Goal: Find specific page/section: Find specific page/section

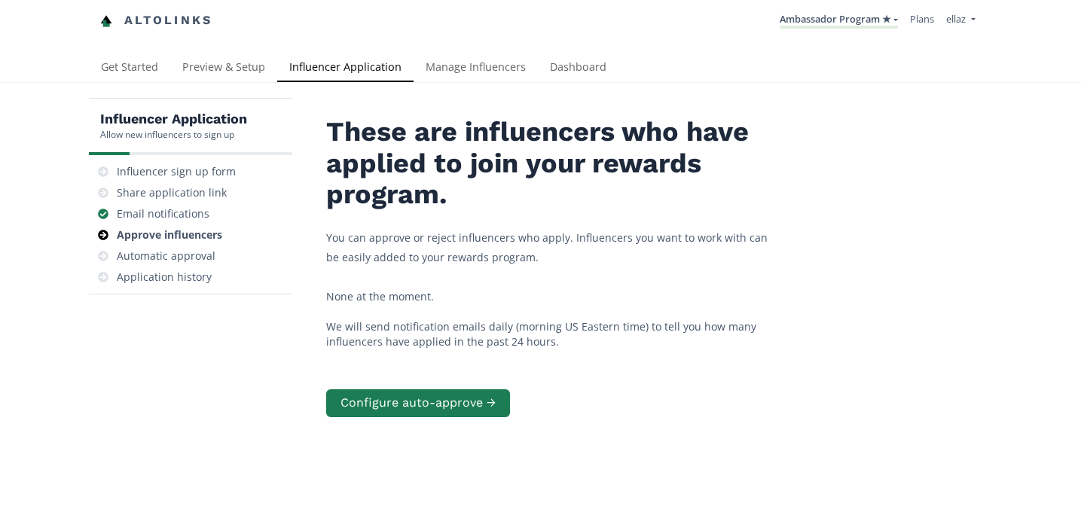
click at [846, 9] on li "Ambassador Program ★ KINEDU MACRO INFLUENCERS (prog ventas) Ambassador Program …" at bounding box center [839, 20] width 130 height 29
click at [845, 13] on link "Ambassador Program ★" at bounding box center [839, 20] width 118 height 17
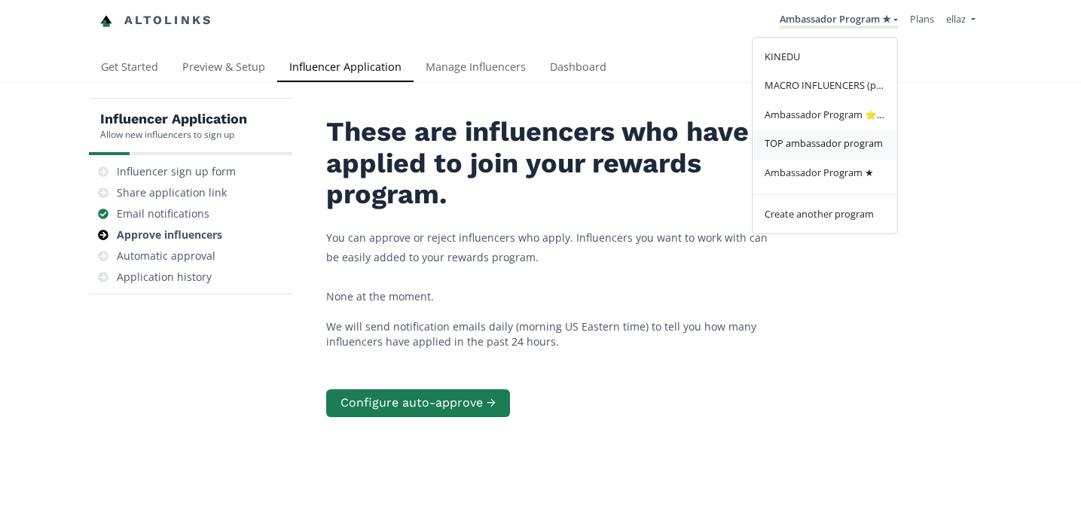
click at [844, 139] on span "TOP ambassador program" at bounding box center [824, 143] width 118 height 14
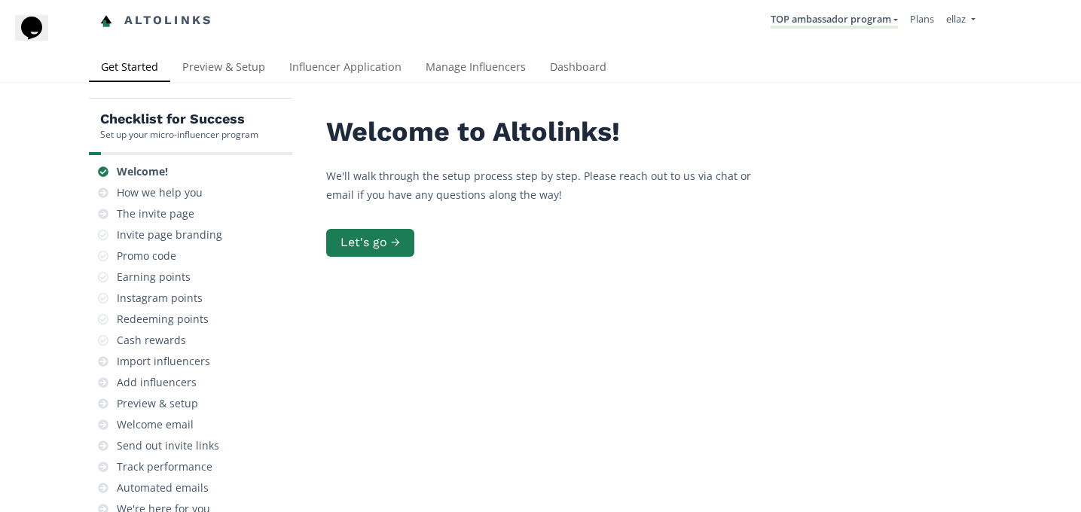
click at [621, 64] on div "Get Started Preview & Setup Influencer Application Manage Influencers Dashboard" at bounding box center [535, 68] width 893 height 29
click at [576, 65] on link "Dashboard" at bounding box center [578, 69] width 81 height 30
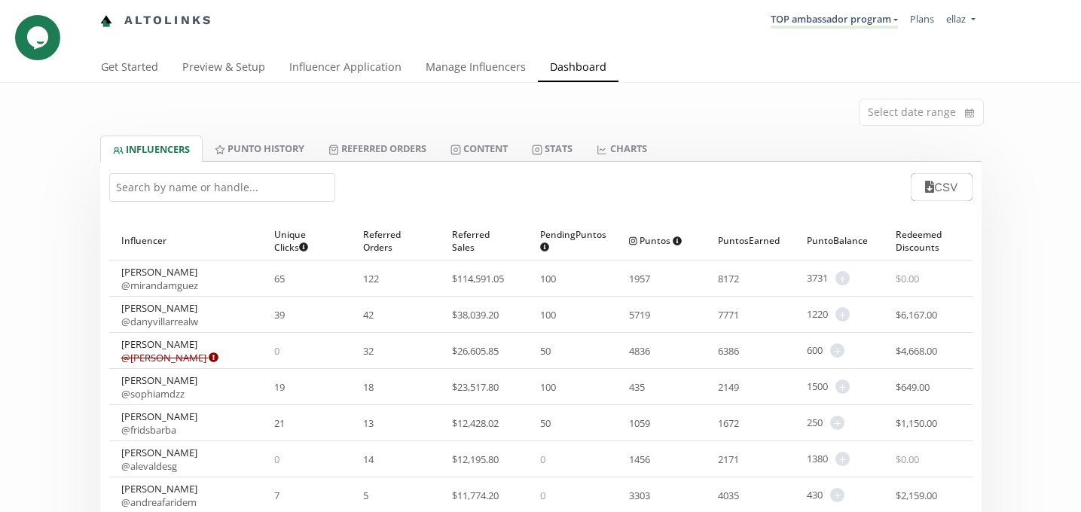
click at [179, 185] on input "text" at bounding box center [222, 187] width 226 height 29
type input "c"
type input "d"
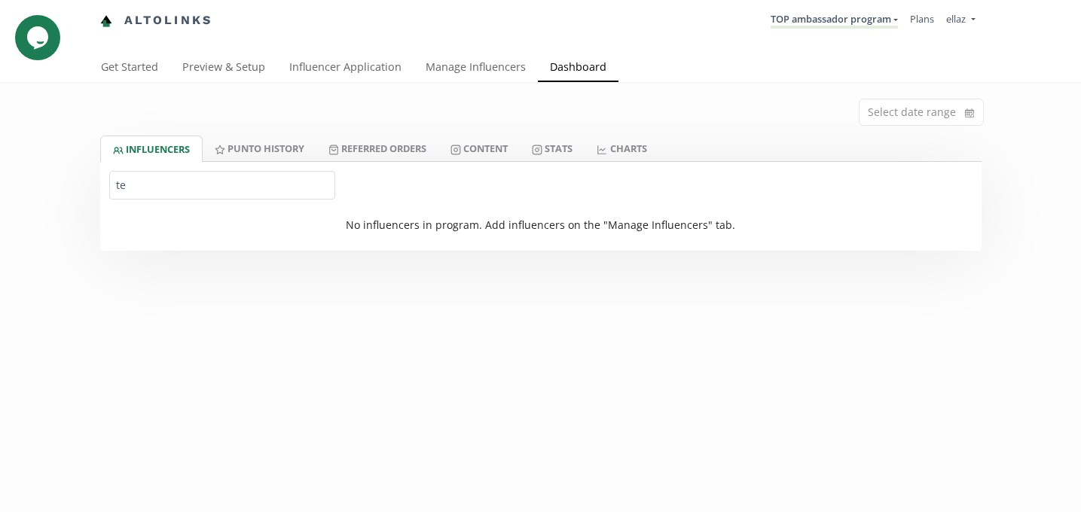
type input "t"
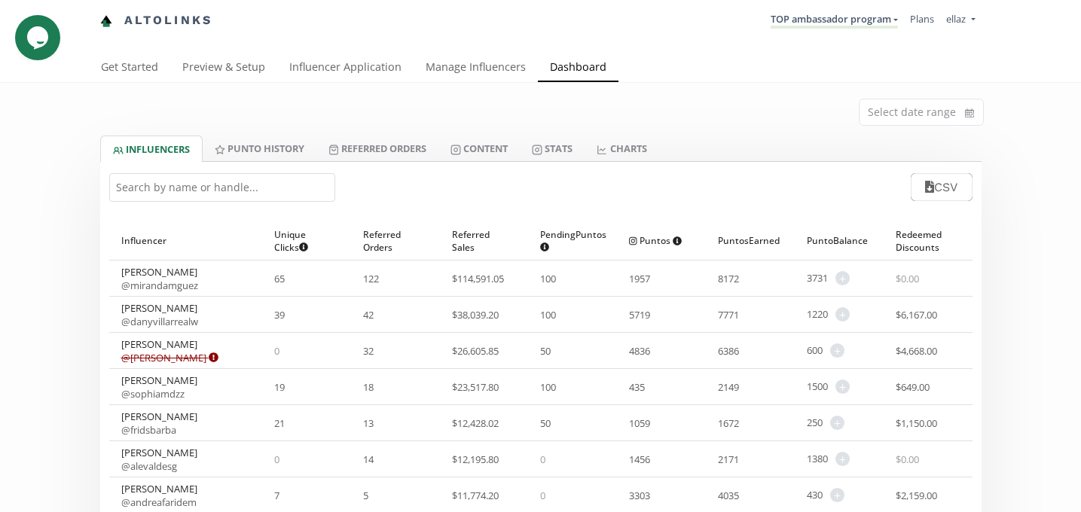
click at [818, 29] on li "TOP ambassador program KINEDU MACRO INFLUENCERS (prog ventas) Ambassador Progra…" at bounding box center [834, 20] width 139 height 29
click at [818, 15] on link "TOP ambassador program" at bounding box center [834, 20] width 127 height 17
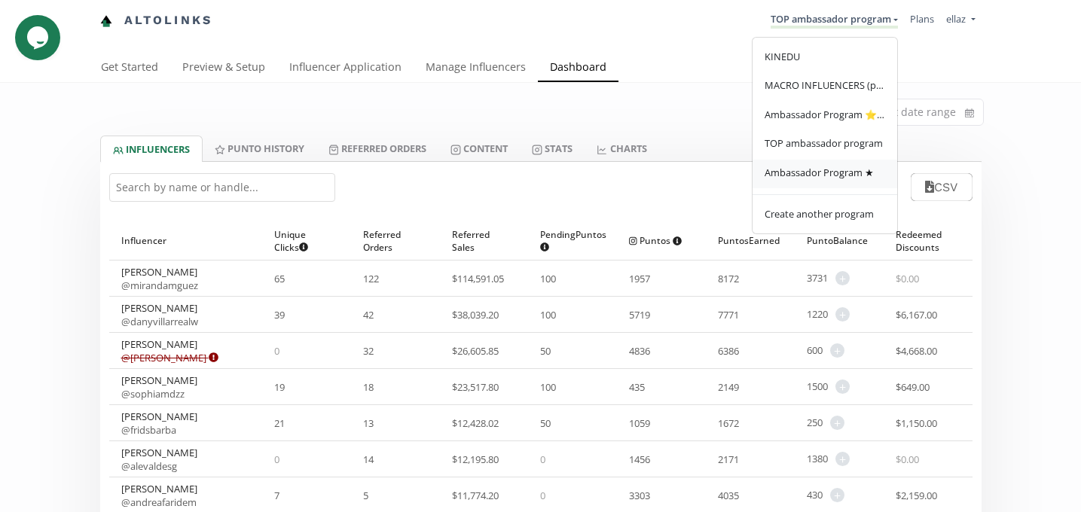
click at [827, 170] on span "Ambassador Program ★" at bounding box center [819, 173] width 109 height 14
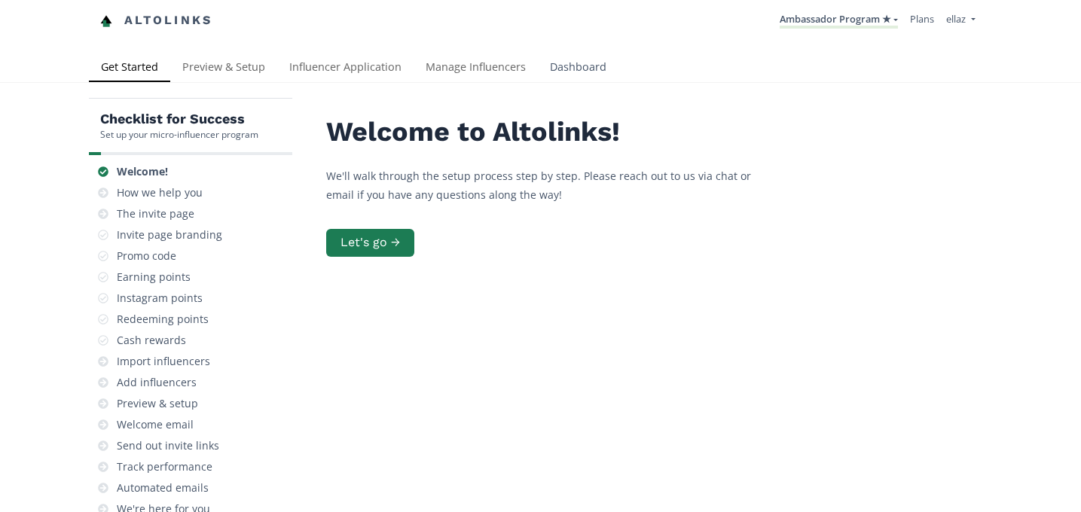
click at [599, 72] on link "Dashboard" at bounding box center [578, 69] width 81 height 30
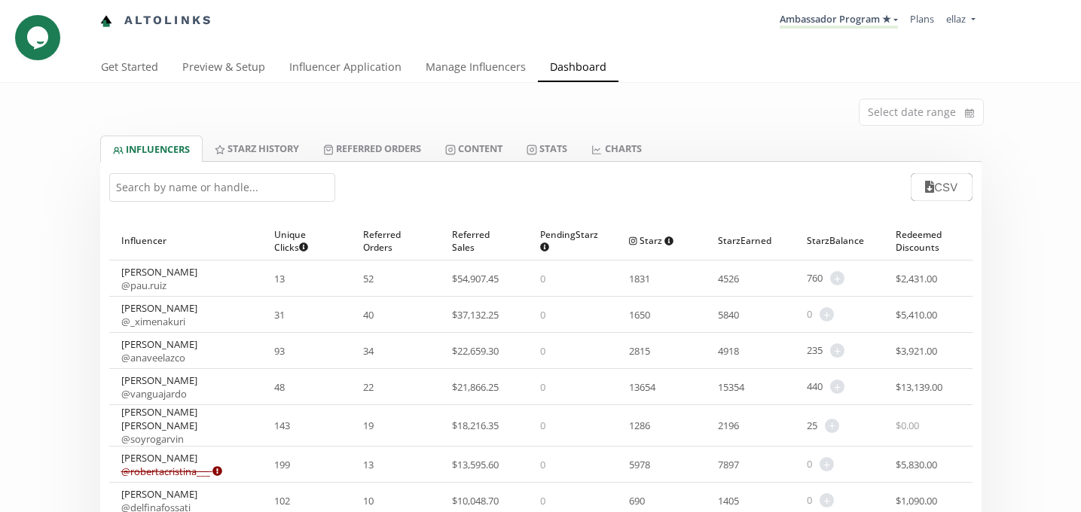
click at [212, 196] on input "text" at bounding box center [222, 187] width 226 height 29
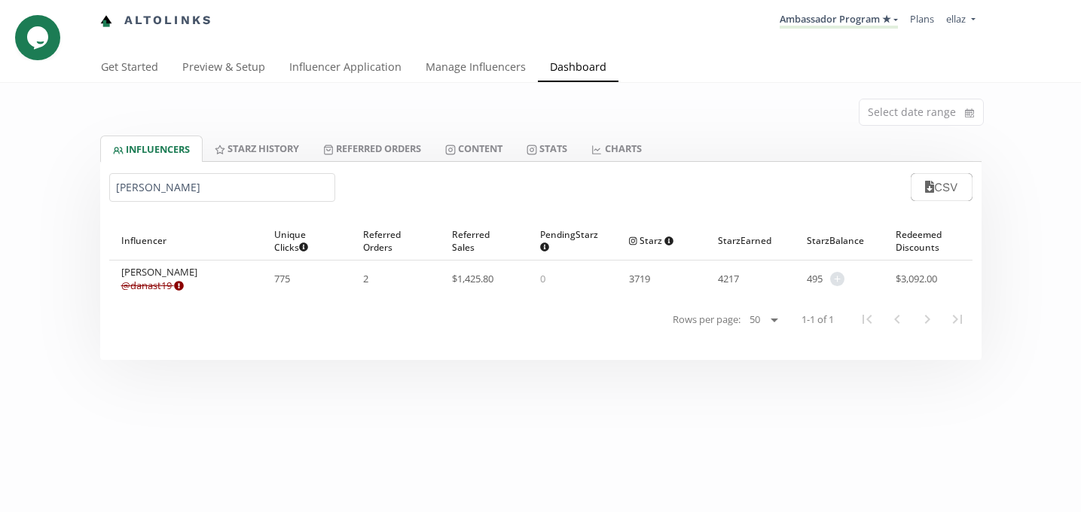
click at [119, 182] on input "[PERSON_NAME]" at bounding box center [222, 187] width 226 height 29
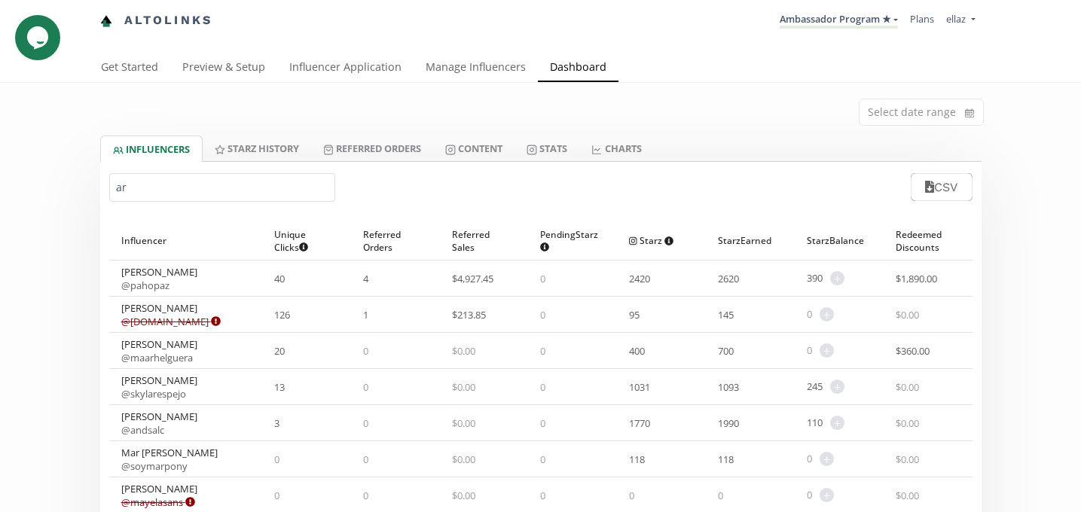
type input "a"
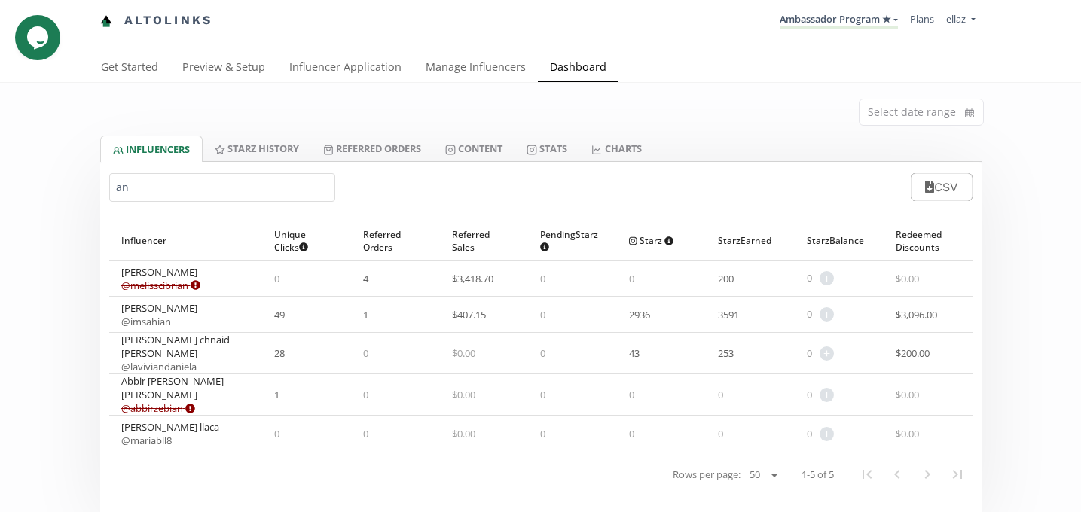
type input "a"
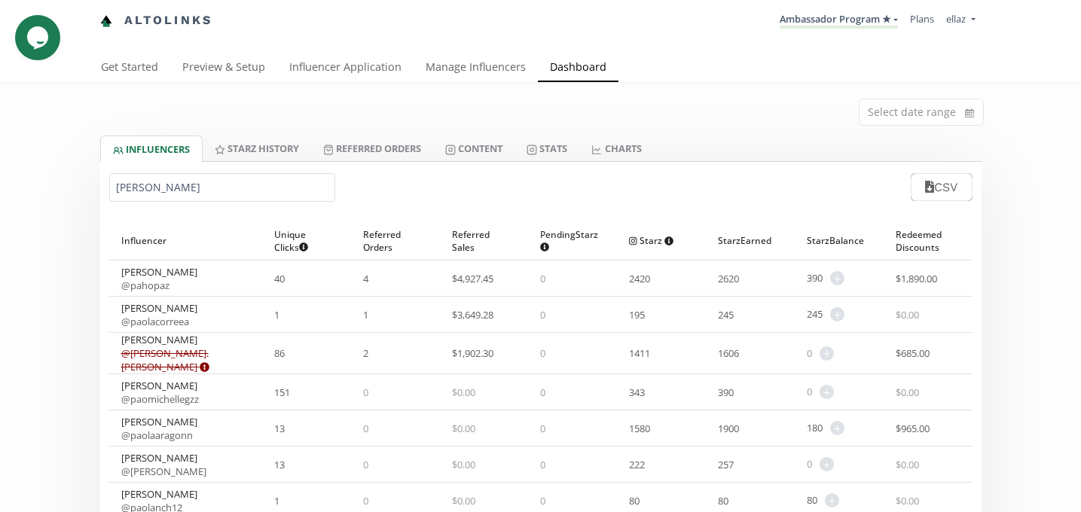
type input "[PERSON_NAME]"
click at [817, 32] on li "Ambassador Program ★ [GEOGRAPHIC_DATA] MACRO INFLUENCERS (prog ventas) Ambassad…" at bounding box center [839, 20] width 130 height 29
click at [817, 21] on link "Ambassador Program ★" at bounding box center [839, 20] width 118 height 17
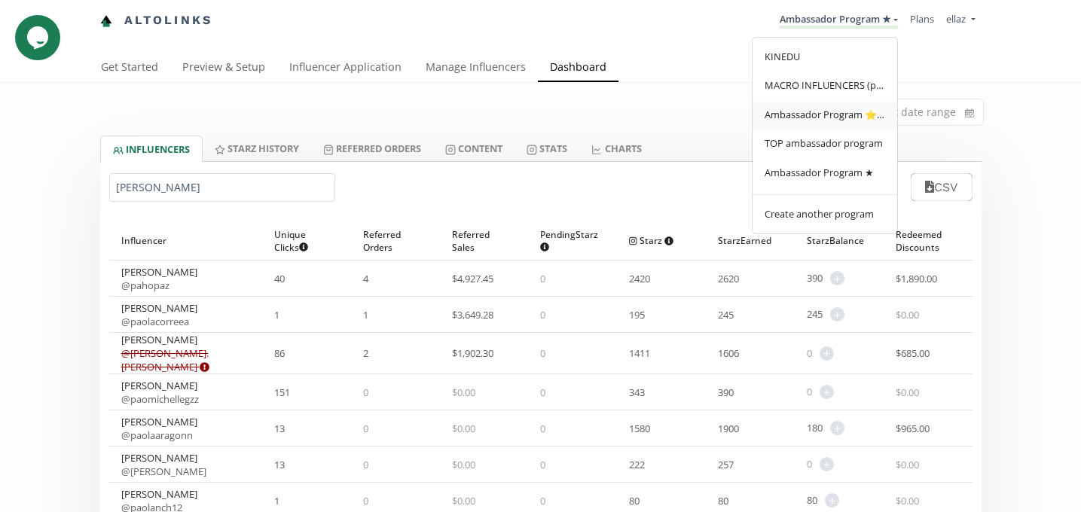
click at [838, 119] on span "Ambassador Program ⭐️⭐️" at bounding box center [825, 115] width 121 height 14
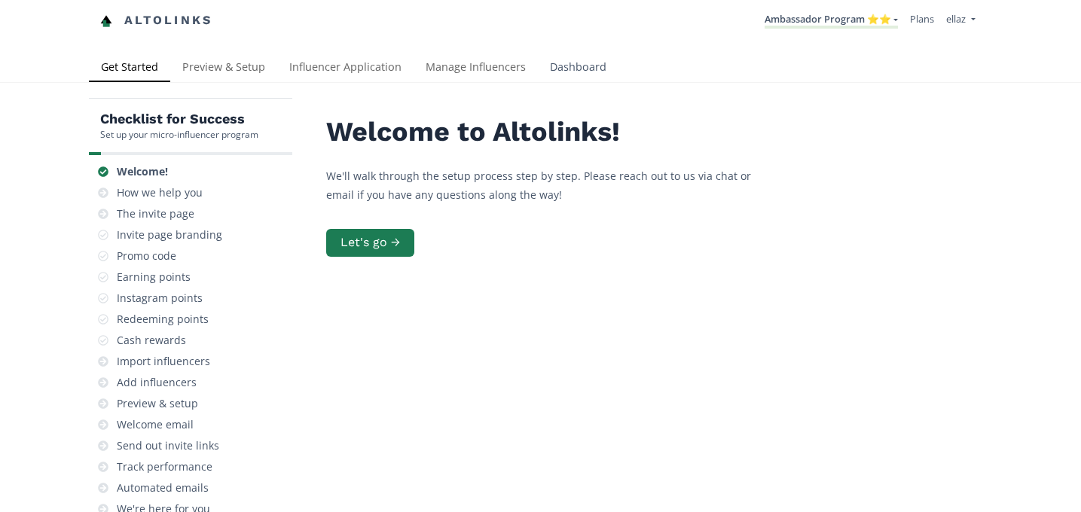
click at [572, 60] on link "Dashboard" at bounding box center [578, 69] width 81 height 30
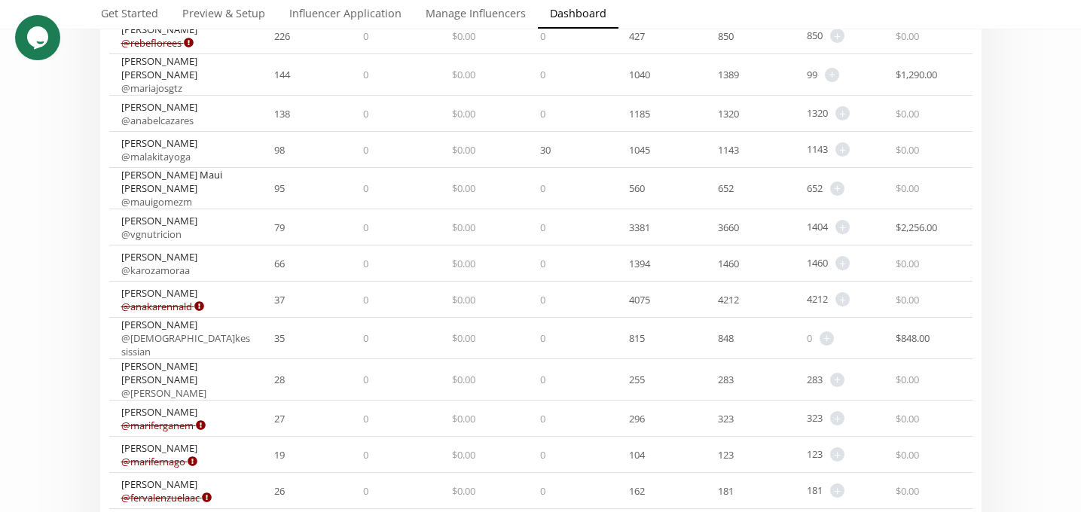
scroll to position [407, 0]
